Goal: Information Seeking & Learning: Learn about a topic

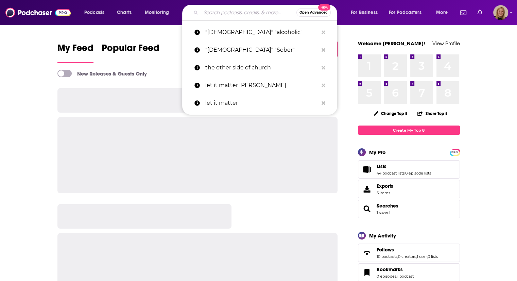
click at [218, 13] on input "Search podcasts, credits, & more..." at bounding box center [249, 12] width 96 height 11
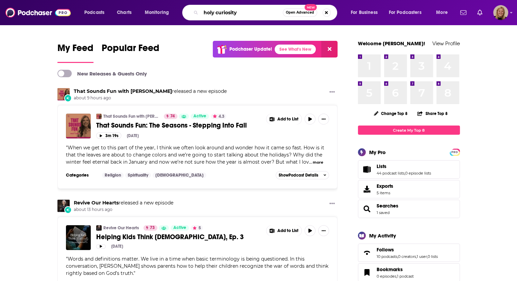
type input "holy curiosity"
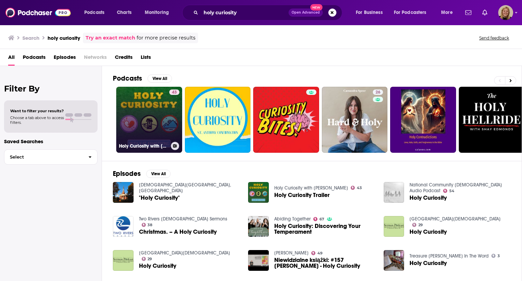
click at [146, 111] on link "43 Holy Curiosity with [PERSON_NAME]" at bounding box center [149, 120] width 66 height 66
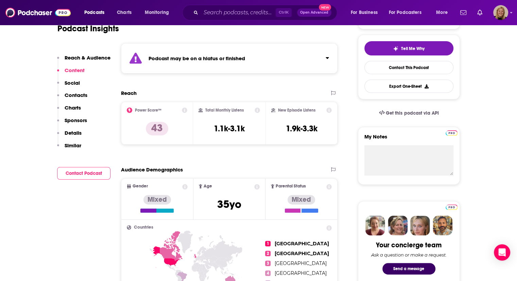
scroll to position [148, 0]
